Goal: Go to known website: Access a specific website the user already knows

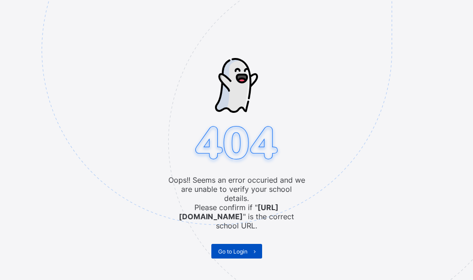
click at [222, 248] on span "Go to Login" at bounding box center [232, 251] width 29 height 7
click at [242, 248] on span "Go to Login" at bounding box center [232, 251] width 29 height 7
